Goal: Transaction & Acquisition: Book appointment/travel/reservation

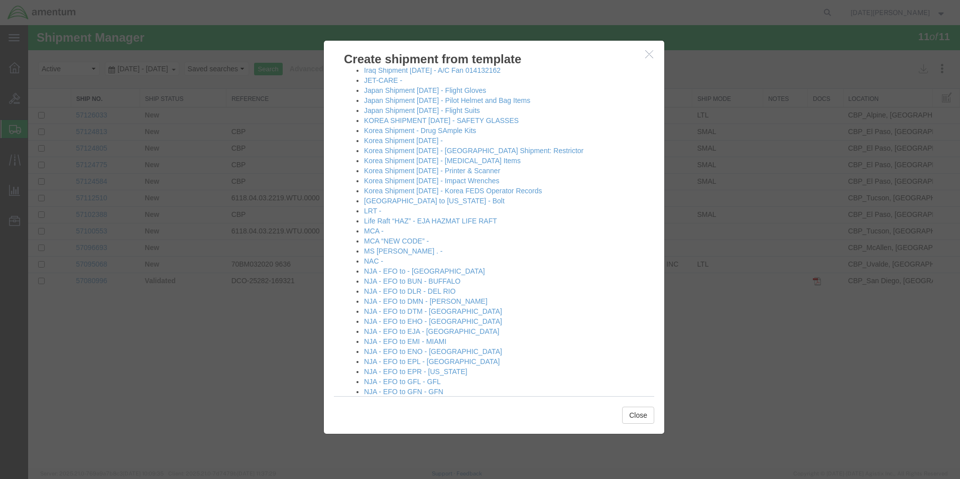
scroll to position [402, 0]
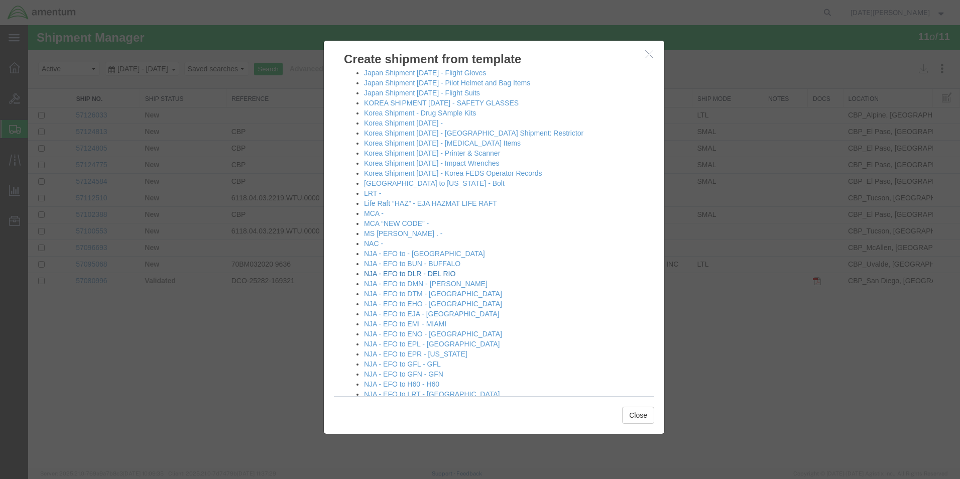
click at [429, 277] on link "NJA - EFO to DLR - DEL RIO" at bounding box center [409, 274] width 91 height 8
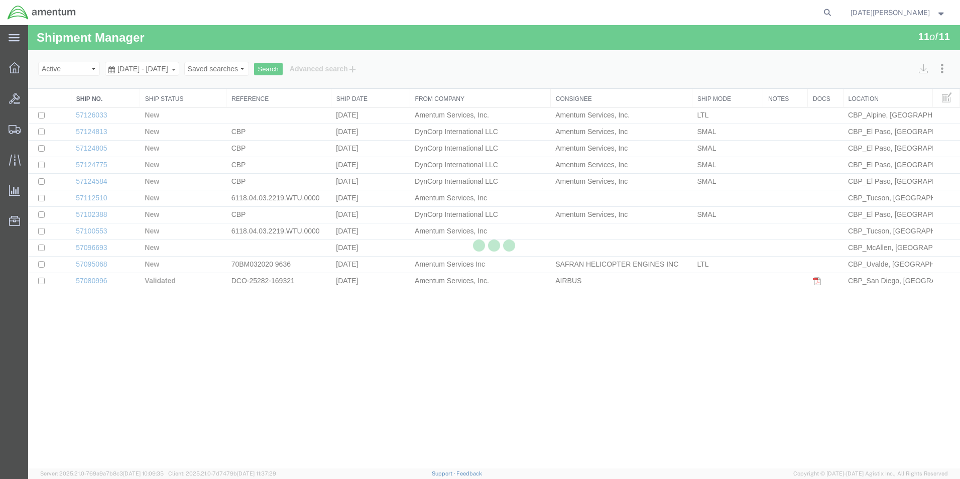
select select "49939"
select select "49937"
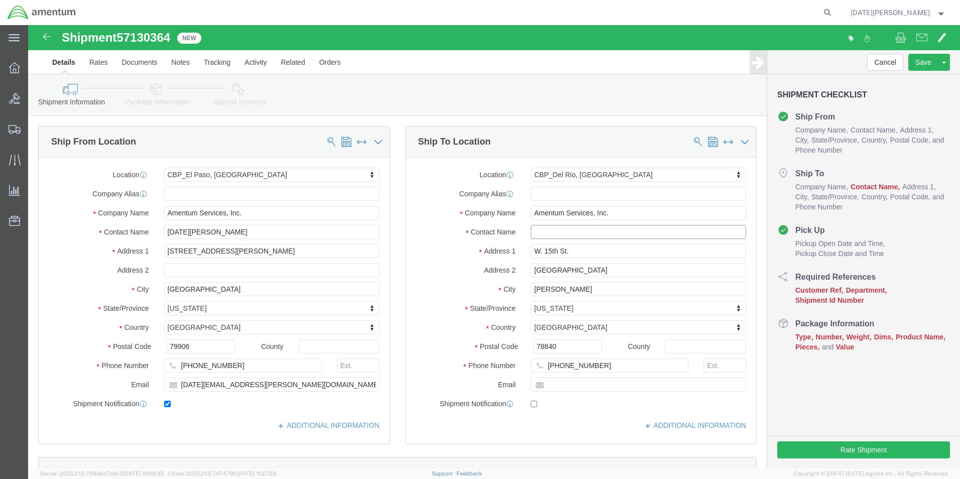
click input "text"
click input "SUPPL ROOM"
type input "SUPPLY ROOM"
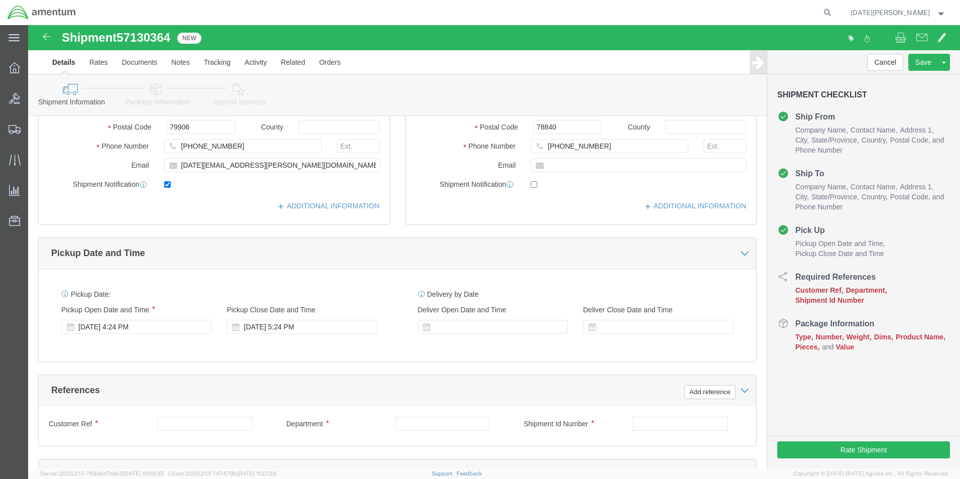
scroll to position [402, 0]
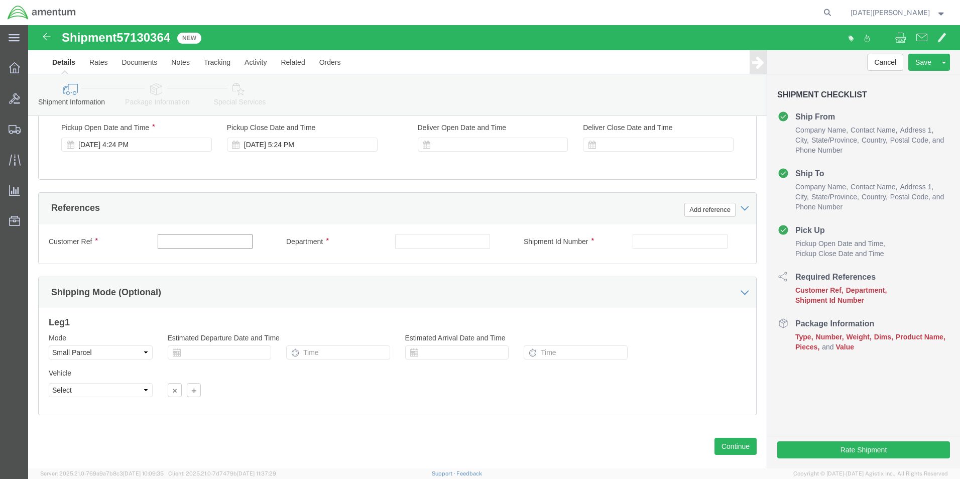
click input "text"
type input "503-011948"
type input "CBP"
paste input "503-011948"
type input "503-011948"
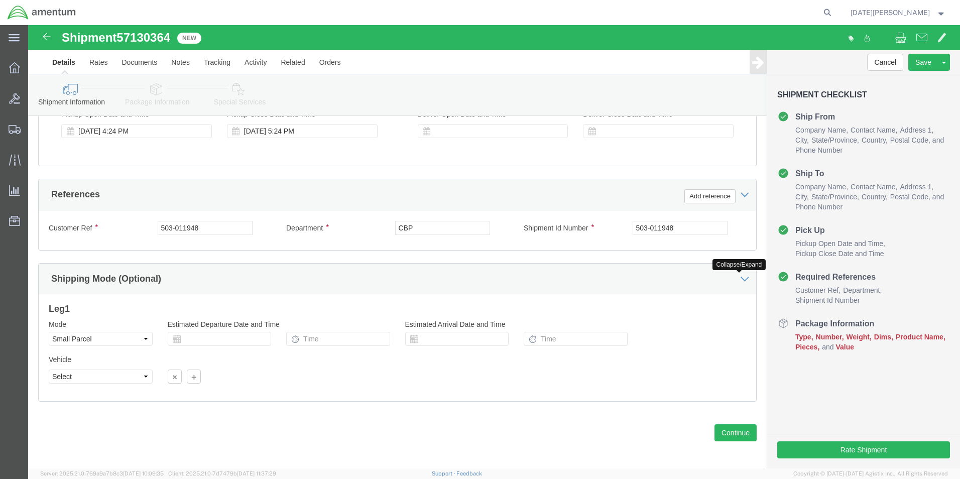
scroll to position [419, 0]
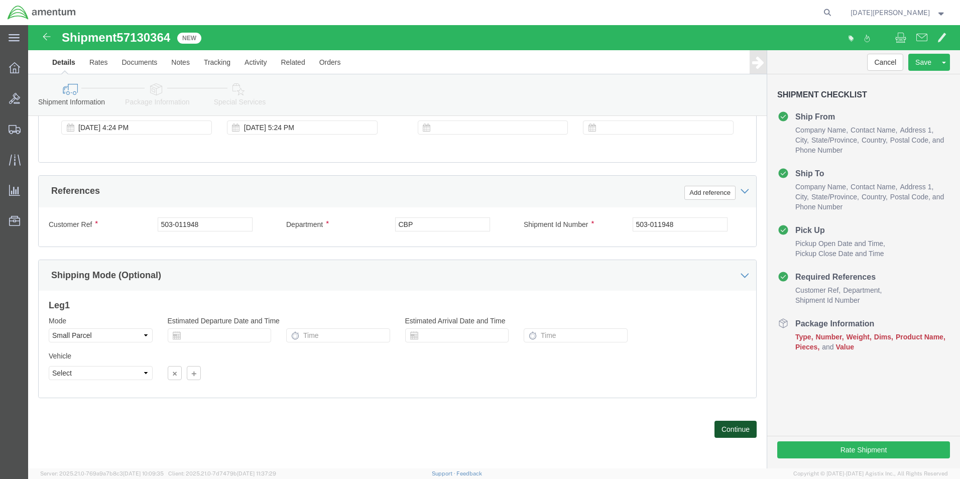
click button "Continue"
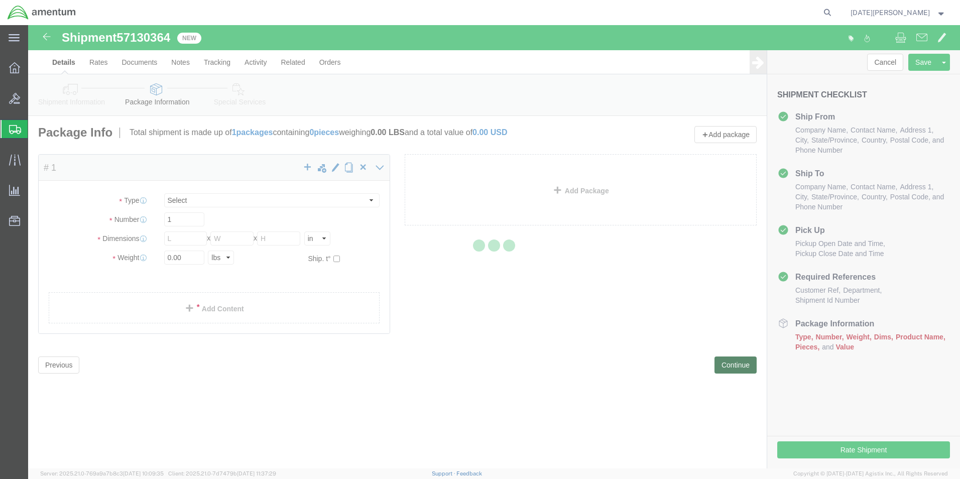
select select "YRPK"
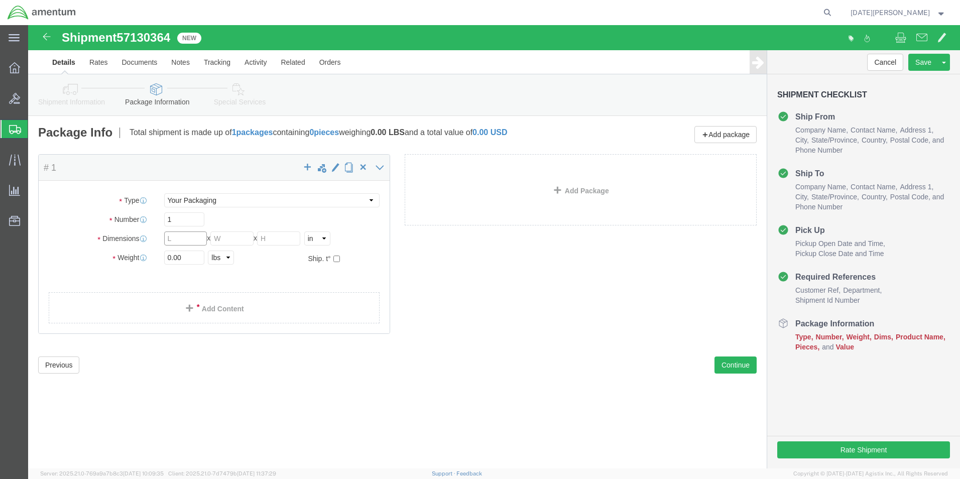
click input "text"
type input "10"
type input "2"
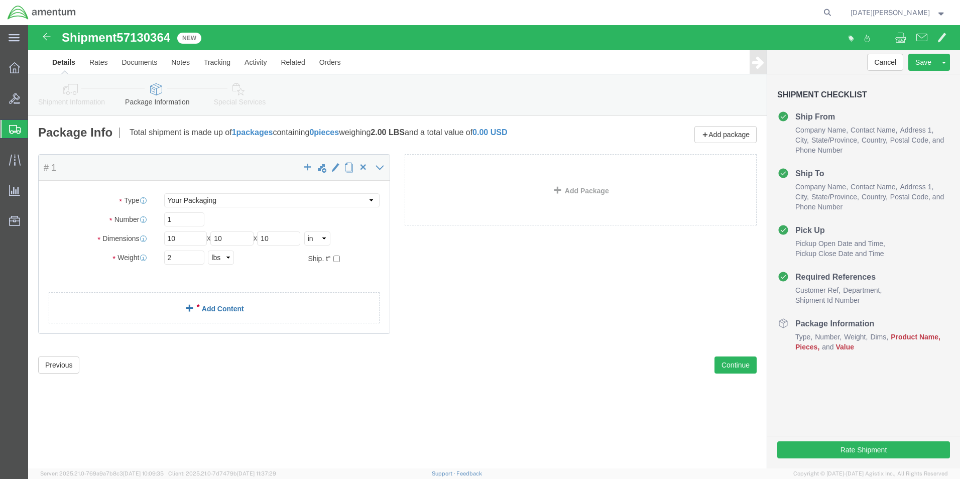
click link "Add Content"
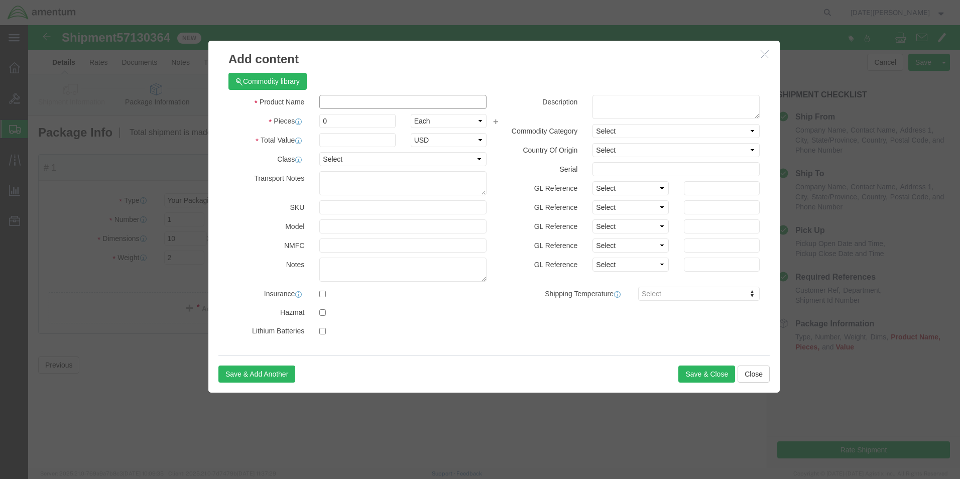
click input "text"
type input "T4 INDICATOR"
type input "1"
type input "1000"
select select "USD"
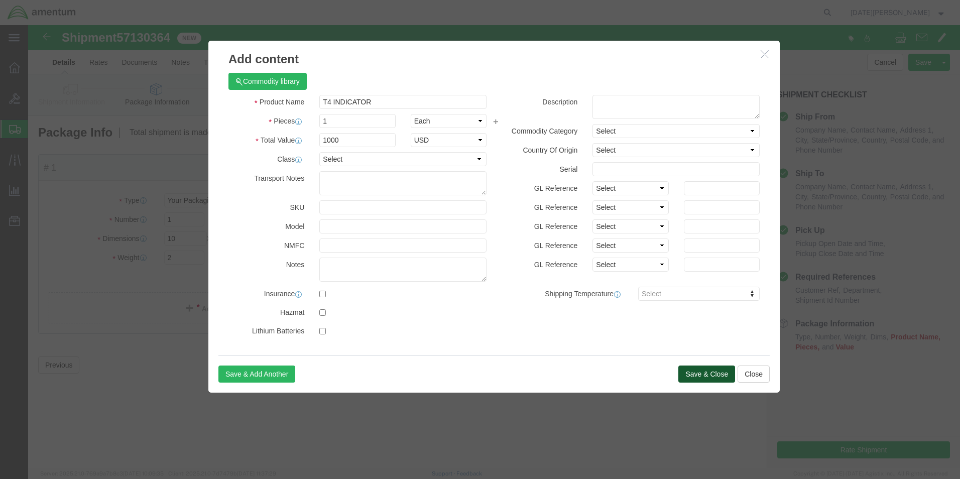
click button "Save & Close"
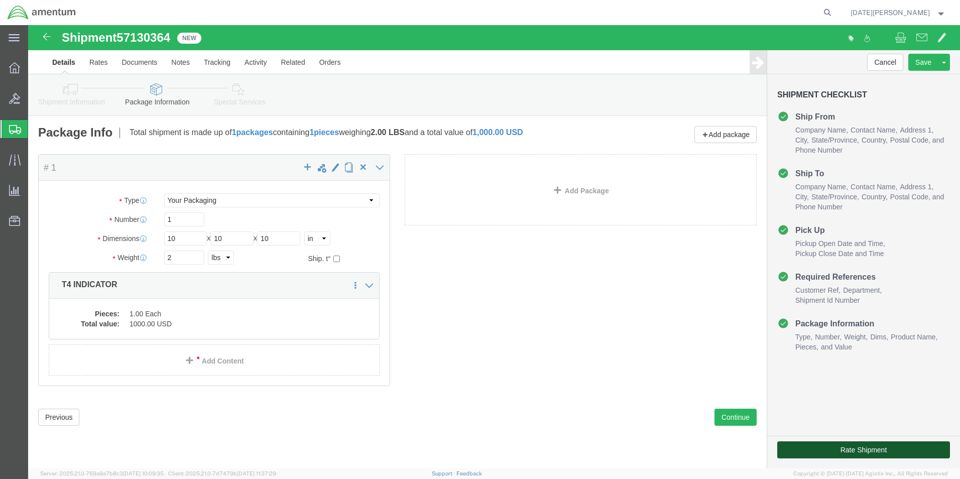
click button "Rate Shipment"
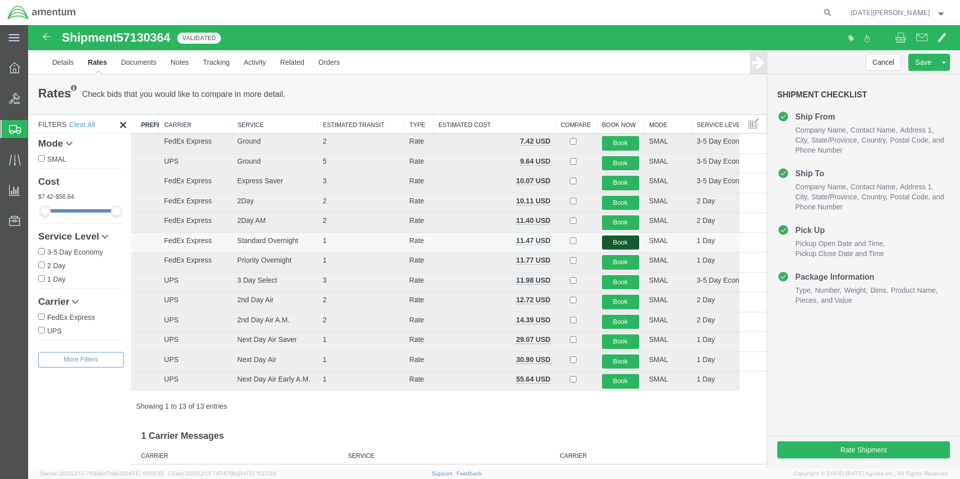
click at [603, 243] on button "Book" at bounding box center [620, 243] width 37 height 15
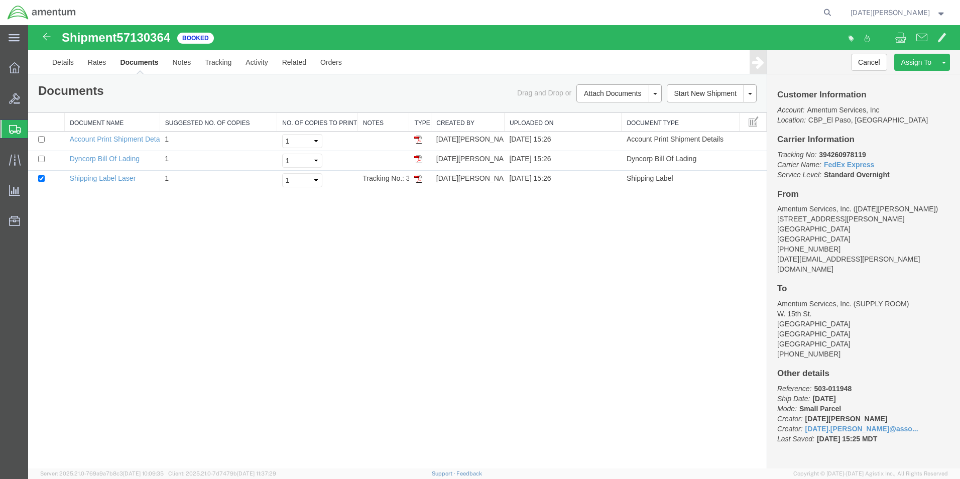
drag, startPoint x: 381, startPoint y: 256, endPoint x: 381, endPoint y: 248, distance: 8.1
click at [381, 252] on div "Shipment 57130364 3 of 3 Booked Details Rates Documents Notes Tracking Activity…" at bounding box center [494, 247] width 932 height 444
click at [415, 179] on img at bounding box center [418, 179] width 8 height 8
click at [0, 0] on span "Create from Template" at bounding box center [0, 0] width 0 height 0
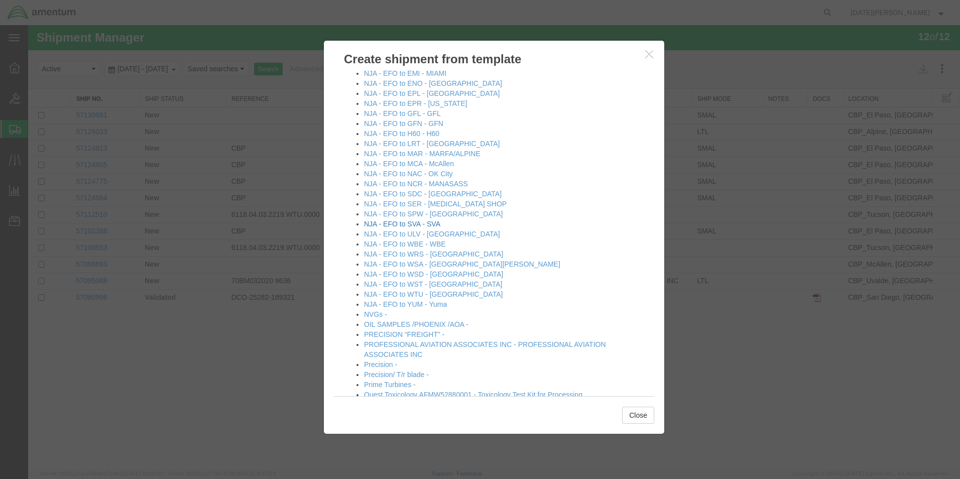
scroll to position [653, 0]
click at [410, 193] on link "NJA - EFO to SDC - [GEOGRAPHIC_DATA]" at bounding box center [433, 193] width 138 height 8
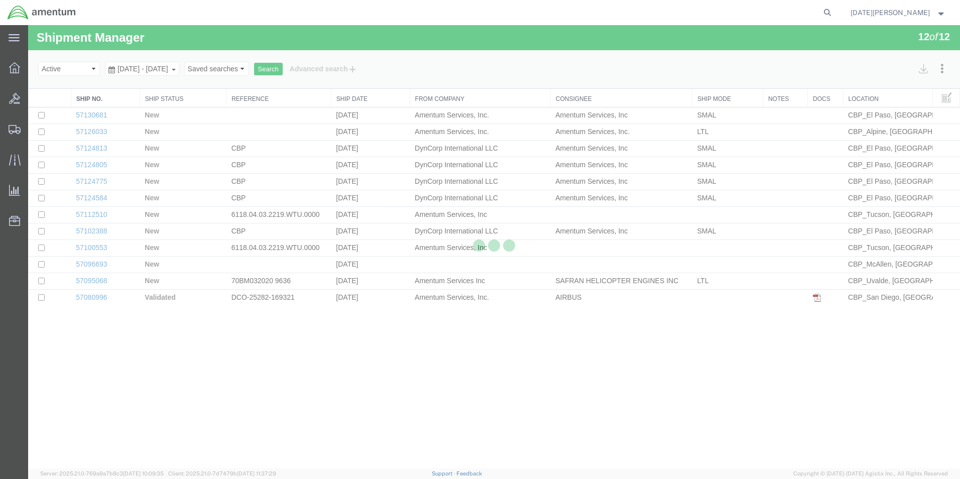
select select "49939"
select select "49947"
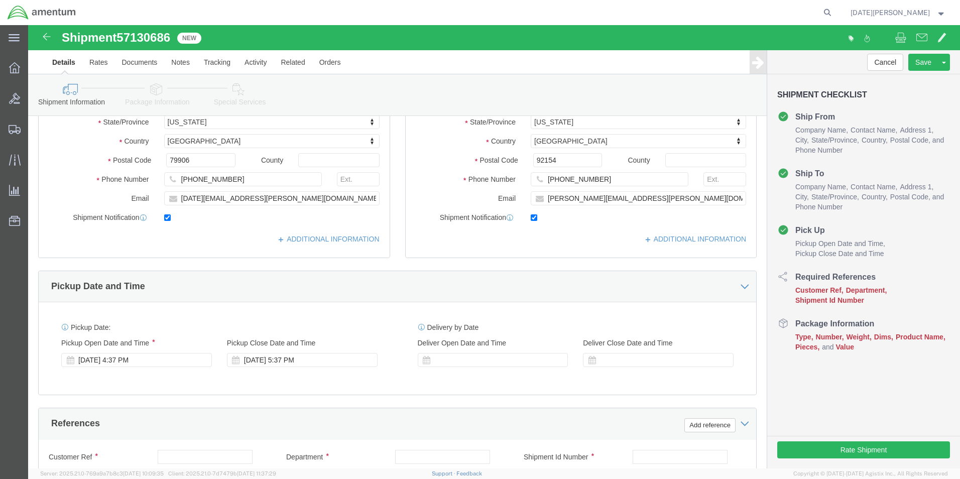
scroll to position [402, 0]
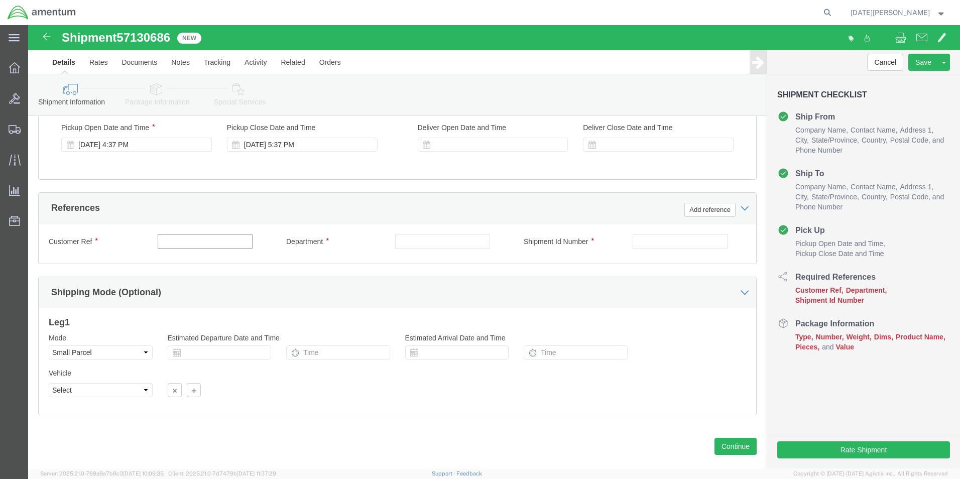
click input "text"
type input "536-012155"
type input "c"
type input "CBP"
paste input "536-012155"
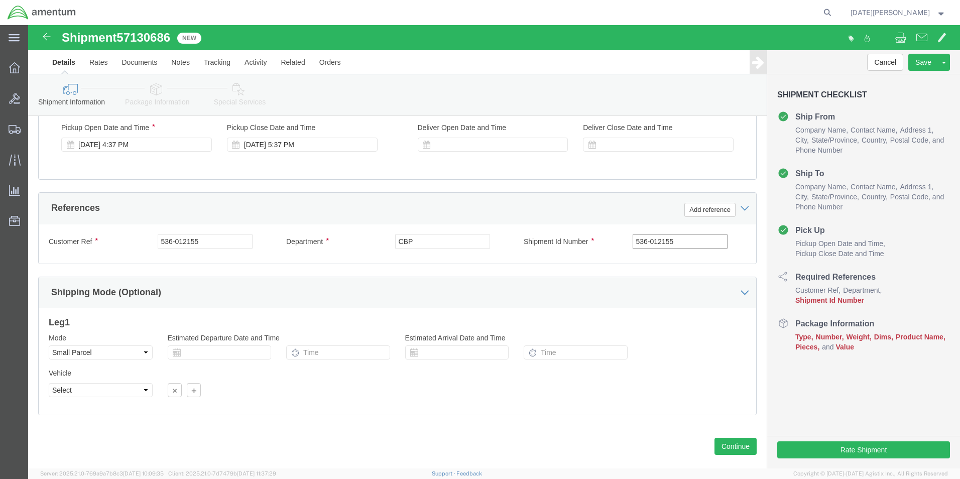
type input "536-012155"
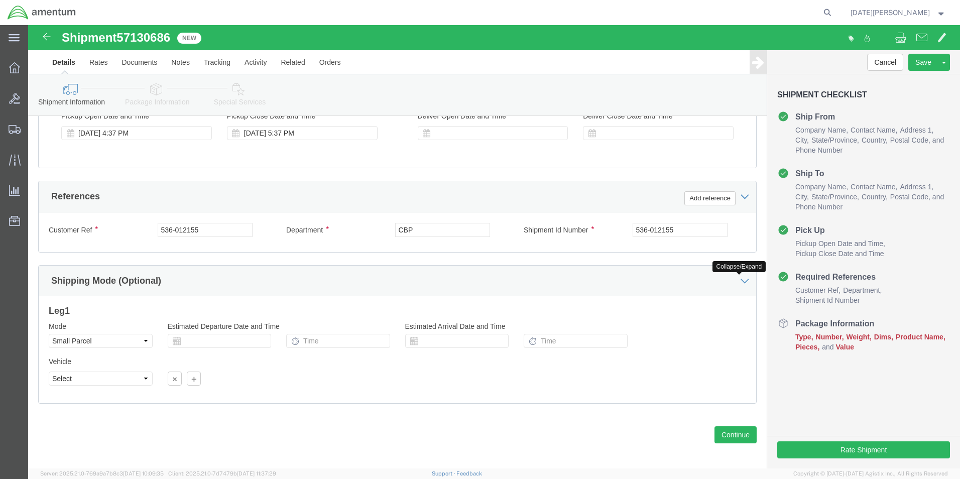
scroll to position [419, 0]
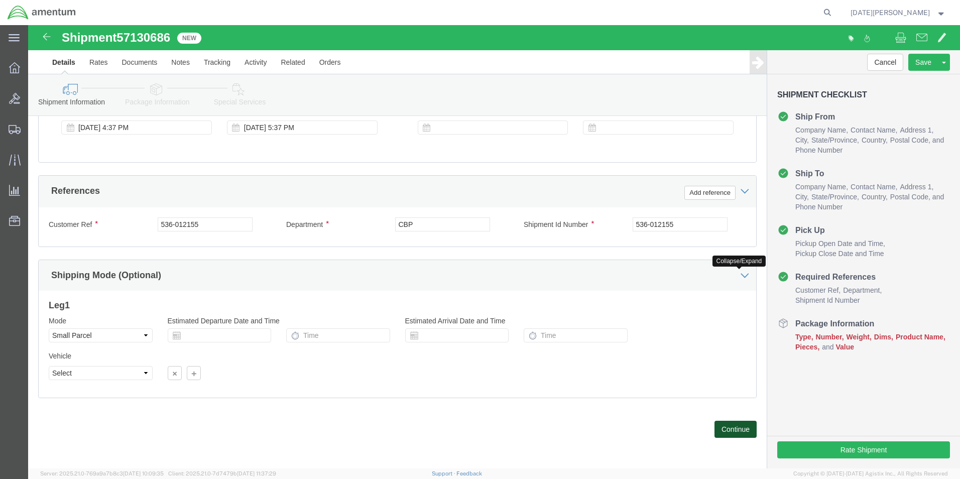
click button "Continue"
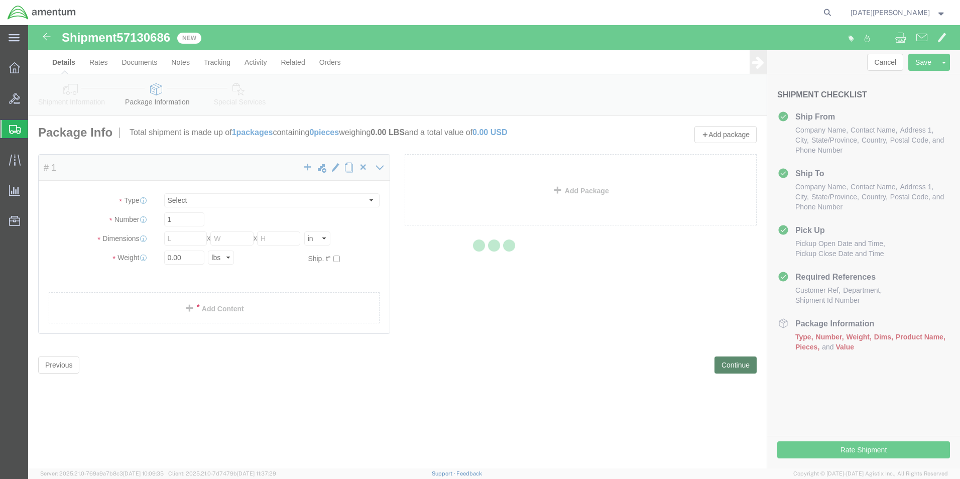
select select "YRPK"
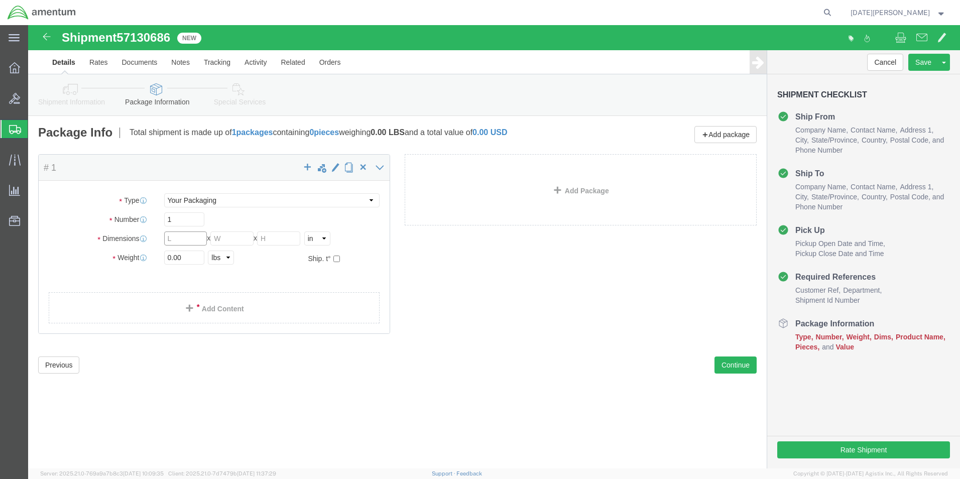
click input "text"
type input "30"
type input "8"
type input "3"
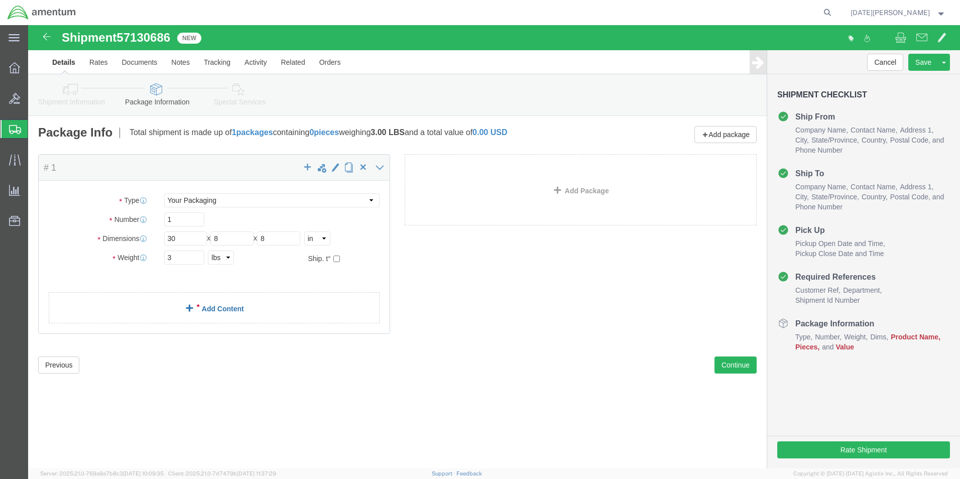
click link "Add Content"
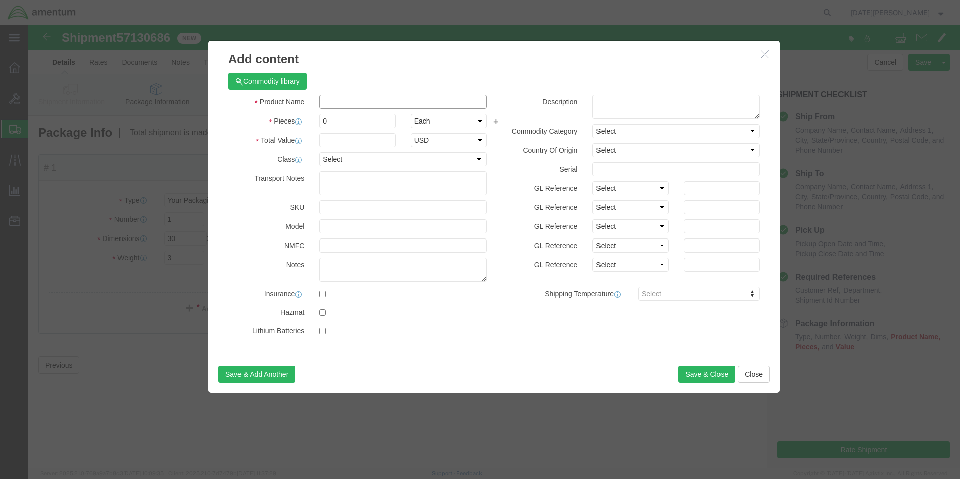
click input "text"
type input "GAS ROD"
type input "1"
drag, startPoint x: 324, startPoint y: 93, endPoint x: 243, endPoint y: 116, distance: 84.6
click div "Product Name GAS ROD Pieces 1 Select Bag Barrels 100Board Feet Bottle Box Blist…"
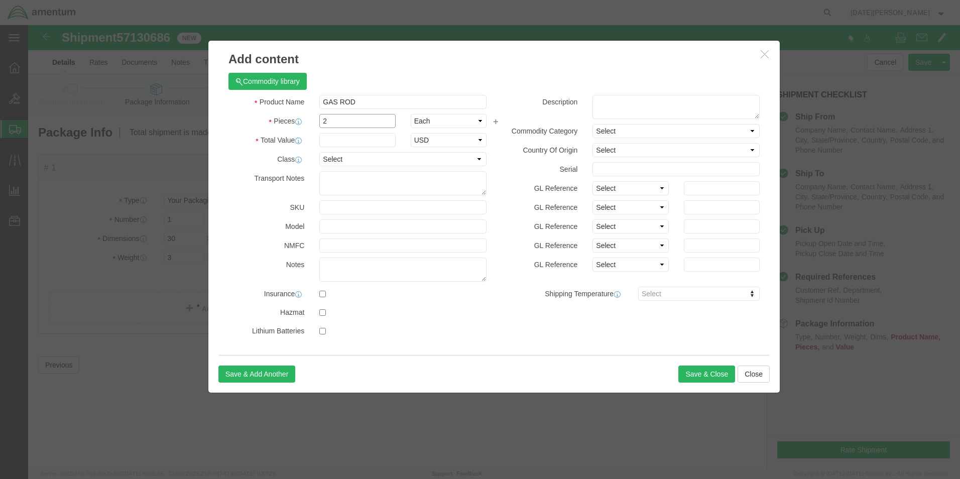
type input "2"
type input "1000"
select select "USD"
click button "Save & Close"
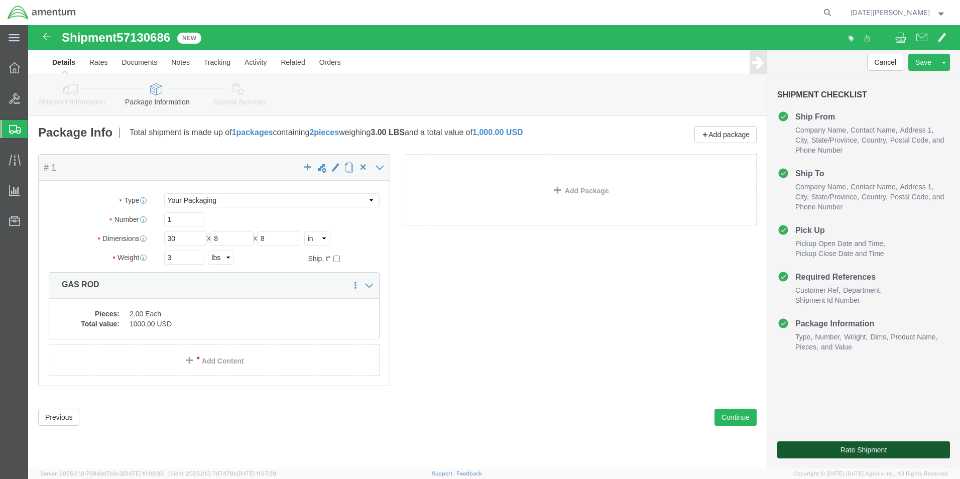
drag, startPoint x: 855, startPoint y: 447, endPoint x: 827, endPoint y: 422, distance: 38.1
click button "Rate Shipment"
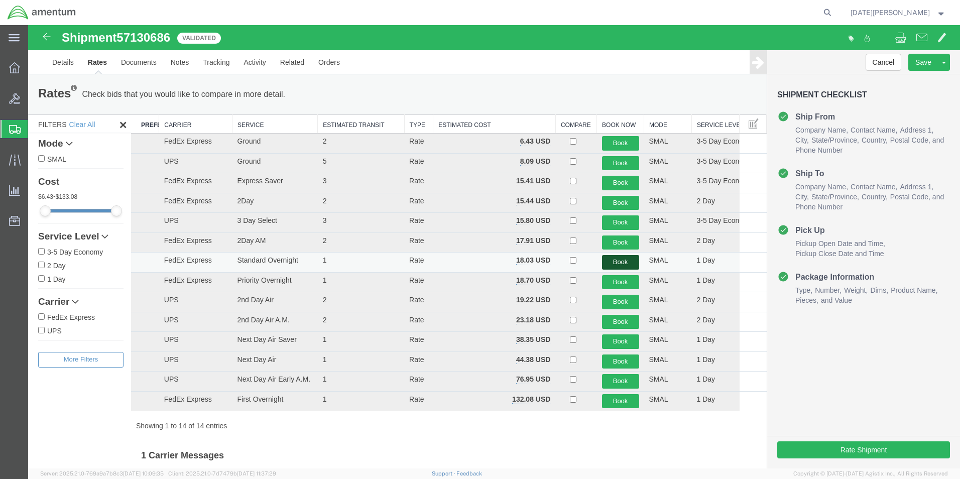
click at [612, 259] on button "Book" at bounding box center [620, 262] width 37 height 15
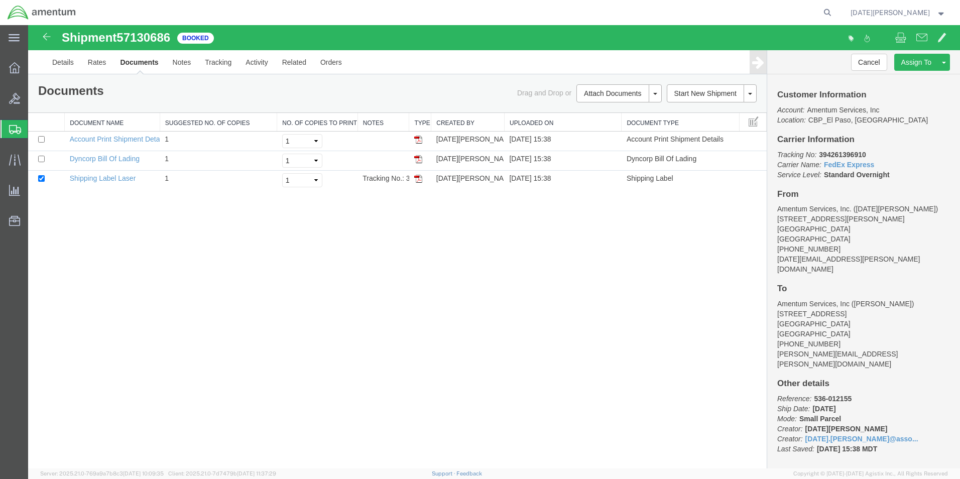
drag, startPoint x: 417, startPoint y: 179, endPoint x: 443, endPoint y: 222, distance: 50.1
click at [417, 179] on img at bounding box center [418, 179] width 8 height 8
